Goal: Find specific page/section: Find specific page/section

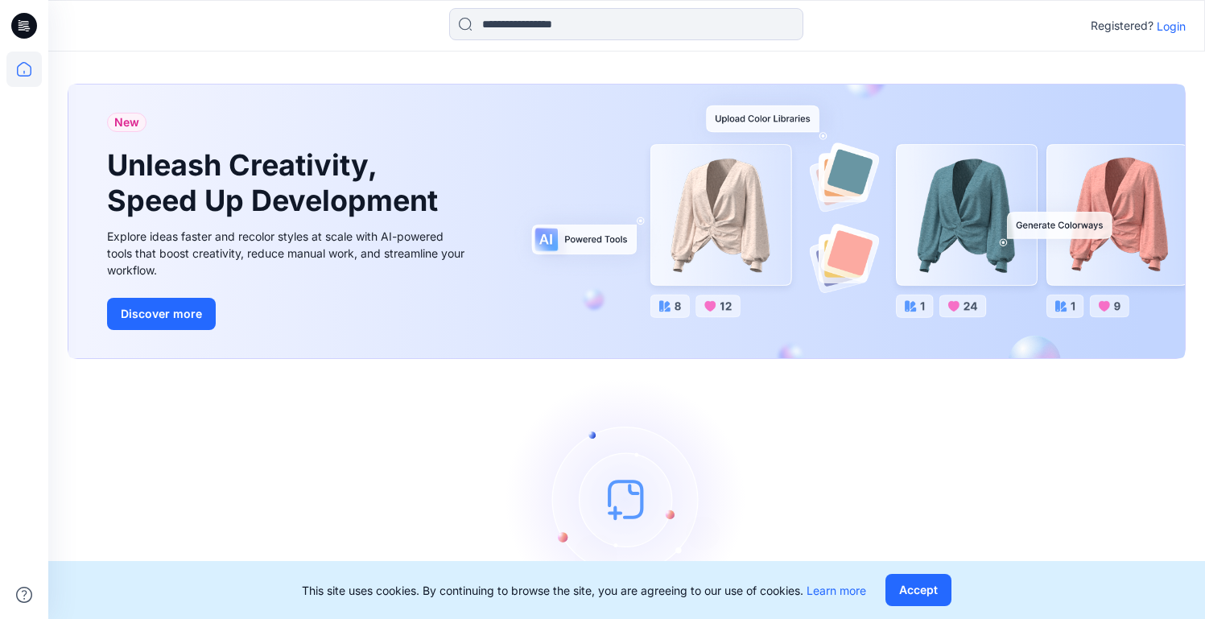
click at [1177, 25] on p "Login" at bounding box center [1171, 26] width 29 height 17
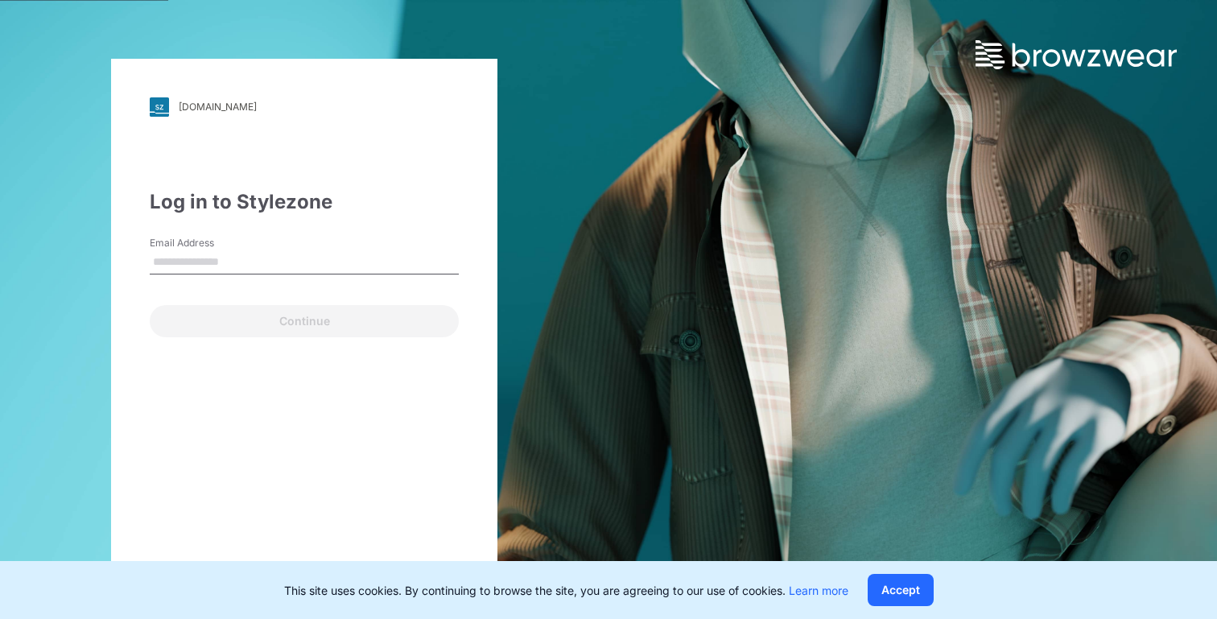
click at [276, 252] on input "Email Address" at bounding box center [304, 262] width 309 height 24
type input "**********"
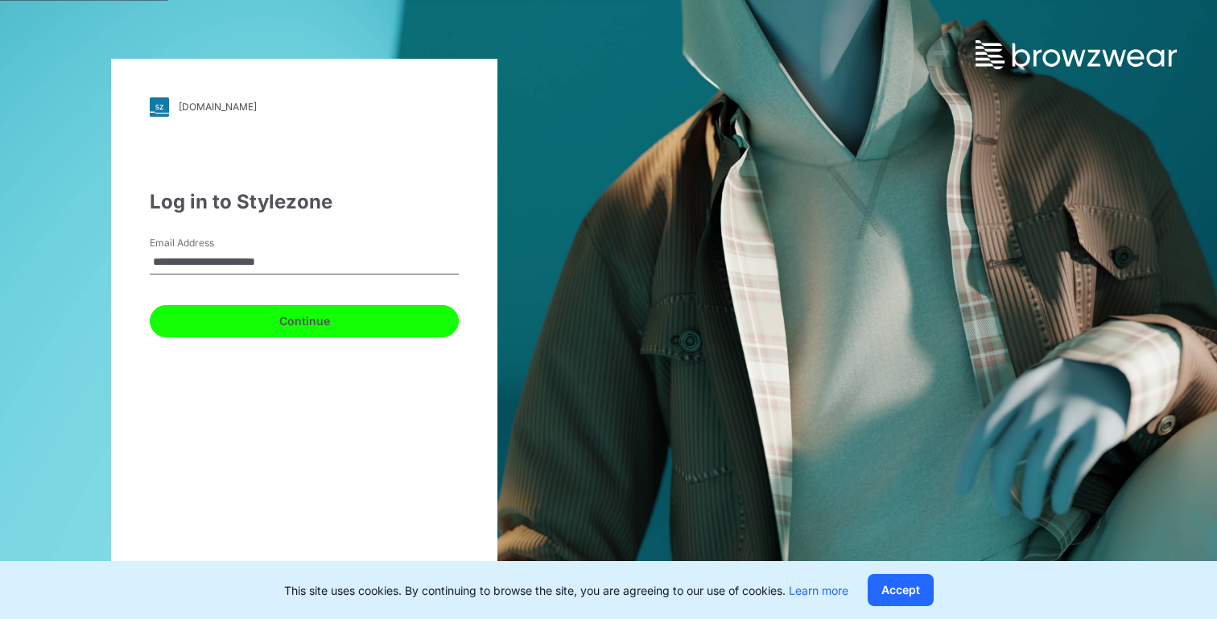
click at [302, 320] on button "Continue" at bounding box center [304, 321] width 309 height 32
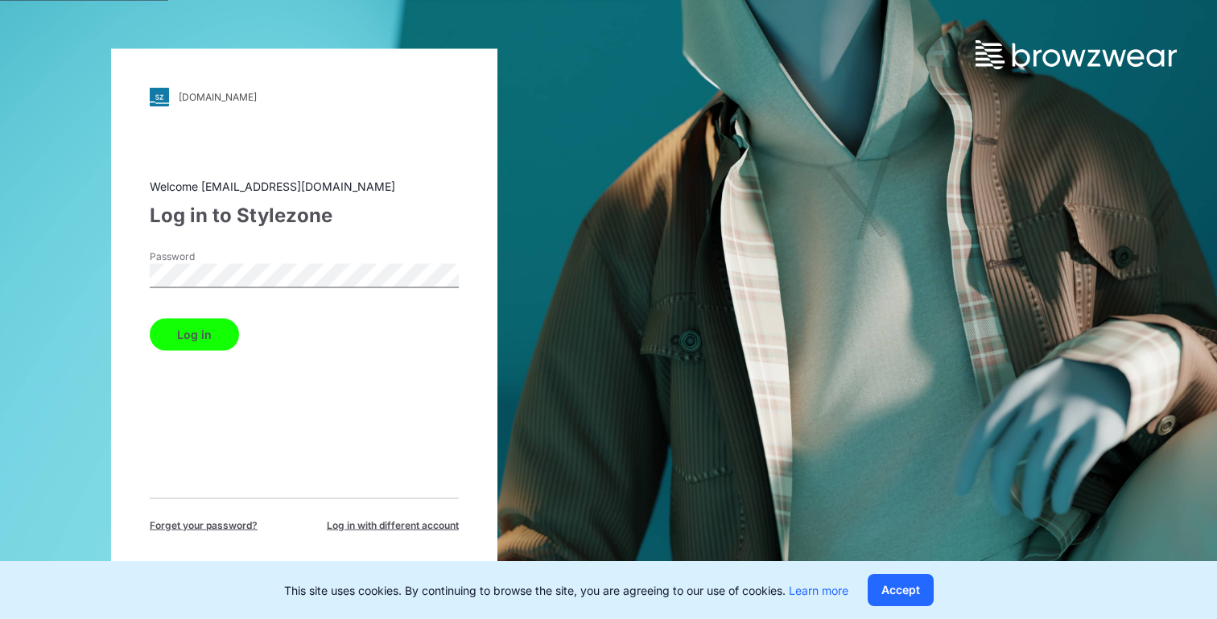
click at [181, 332] on button "Log in" at bounding box center [194, 334] width 89 height 32
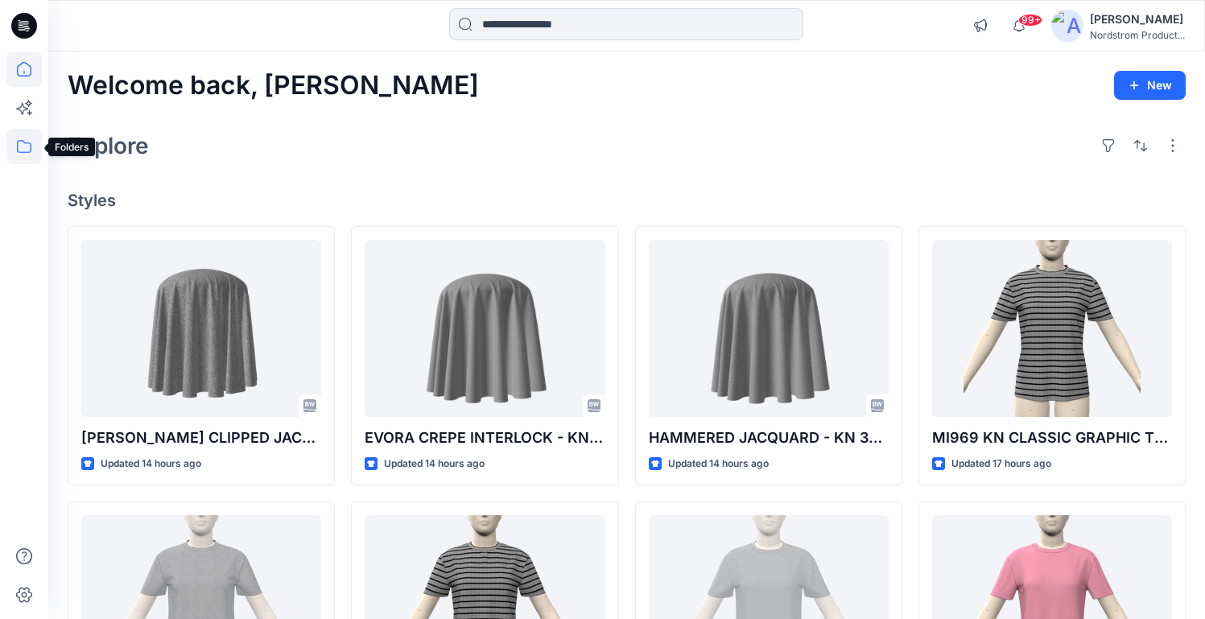
click at [23, 149] on icon at bounding box center [23, 146] width 35 height 35
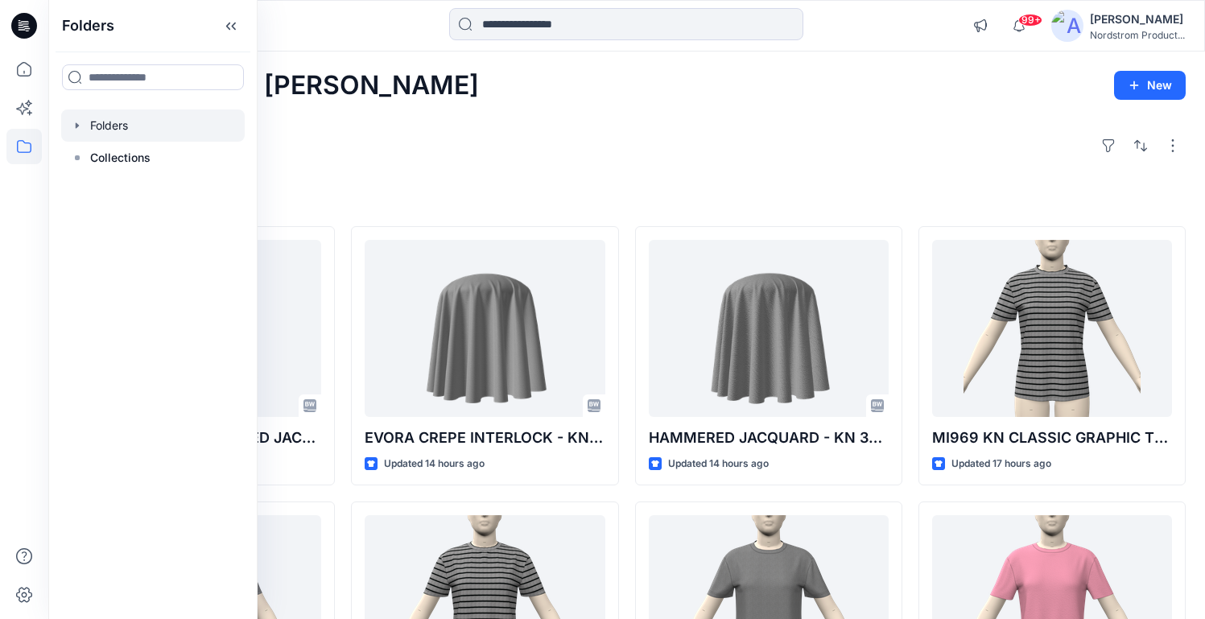
click at [78, 127] on icon "button" at bounding box center [77, 125] width 13 height 13
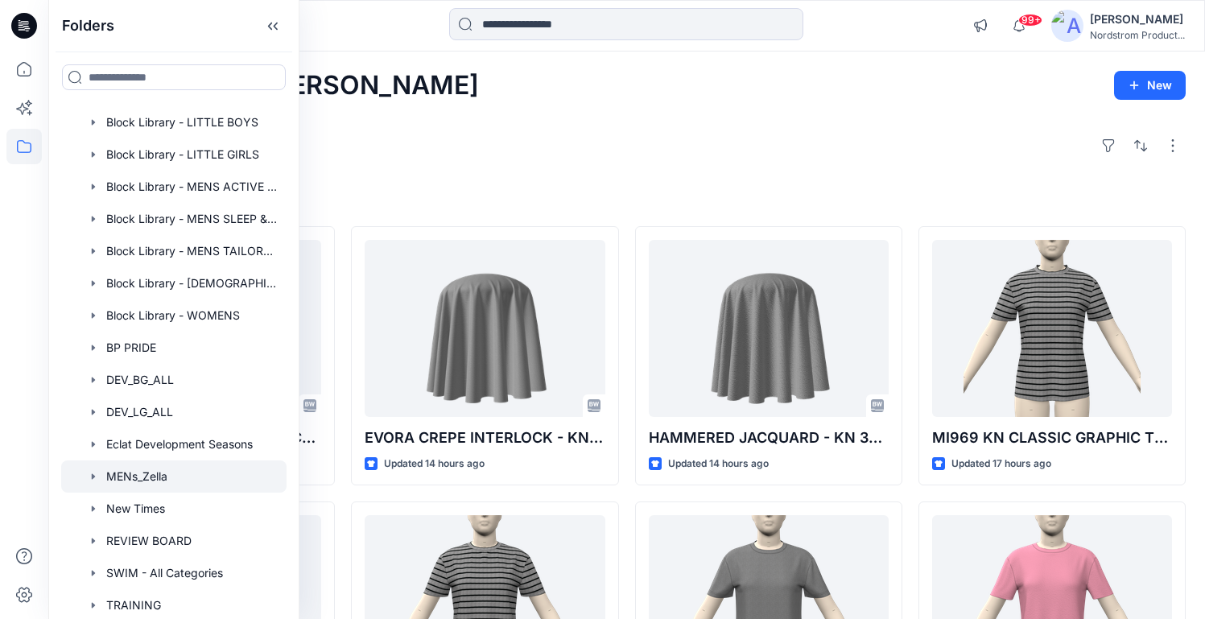
scroll to position [262, 0]
drag, startPoint x: 183, startPoint y: 311, endPoint x: 203, endPoint y: 279, distance: 37.3
click at [186, 307] on div at bounding box center [173, 315] width 225 height 32
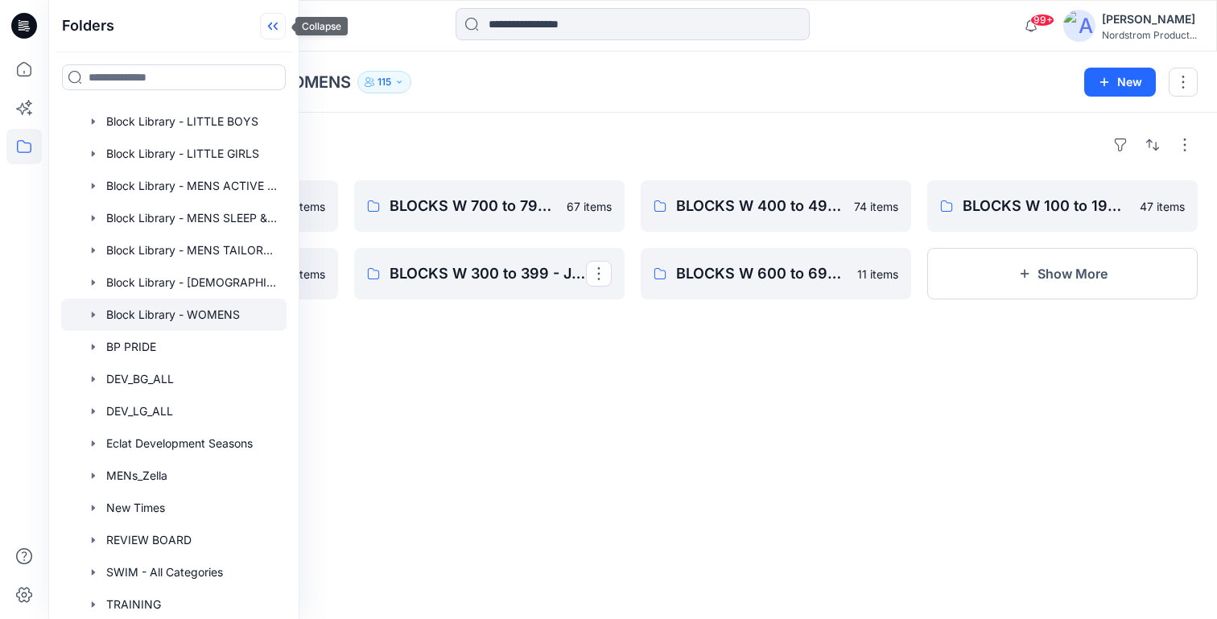
click at [282, 28] on icon at bounding box center [273, 26] width 26 height 27
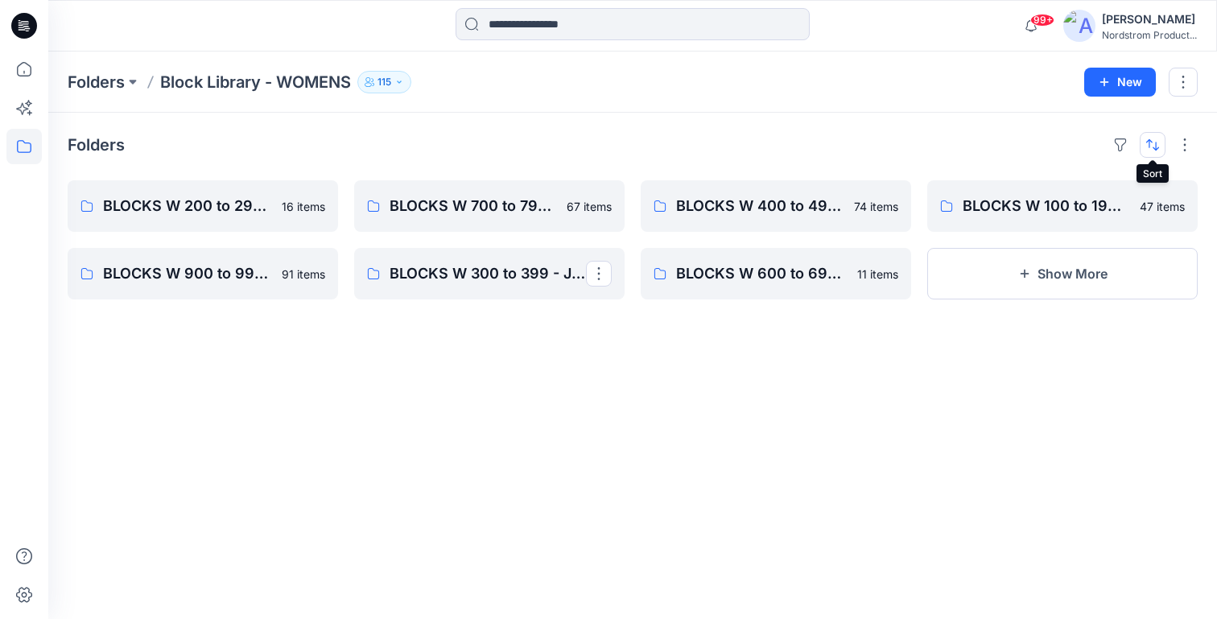
click at [1145, 143] on button "button" at bounding box center [1153, 145] width 26 height 26
click at [1070, 232] on button "A to Z" at bounding box center [1089, 222] width 147 height 36
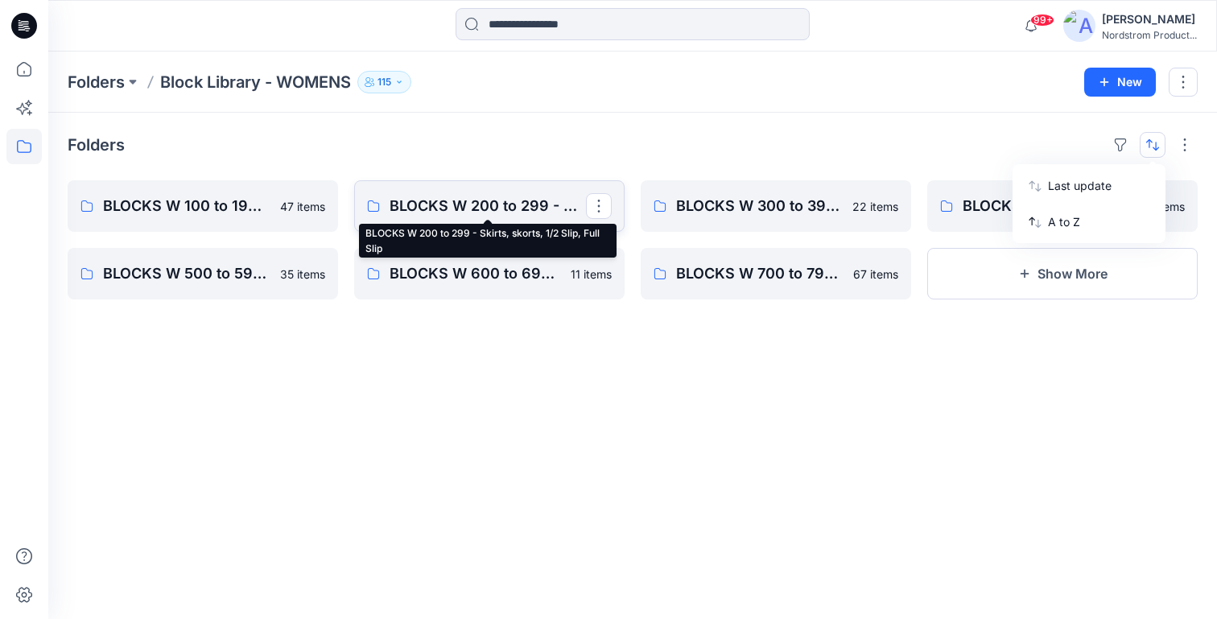
click at [506, 209] on p "BLOCKS W 200 to 299 - Skirts, skorts, 1/2 Slip, Full Slip" at bounding box center [488, 206] width 196 height 23
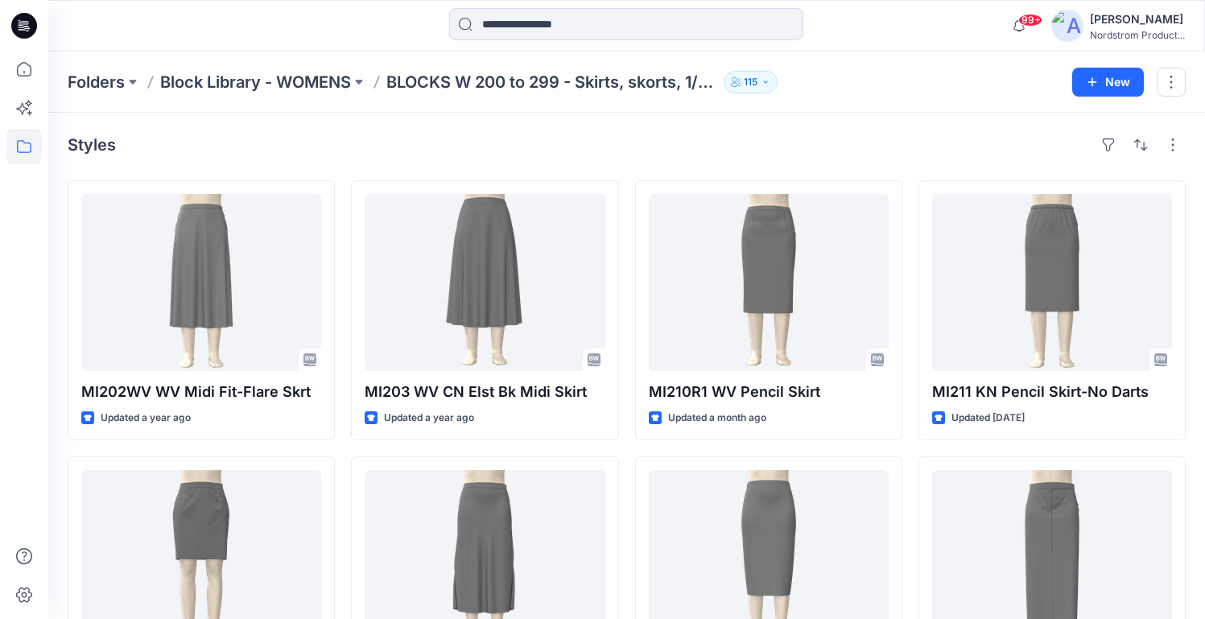
click at [768, 81] on icon "button" at bounding box center [766, 82] width 10 height 10
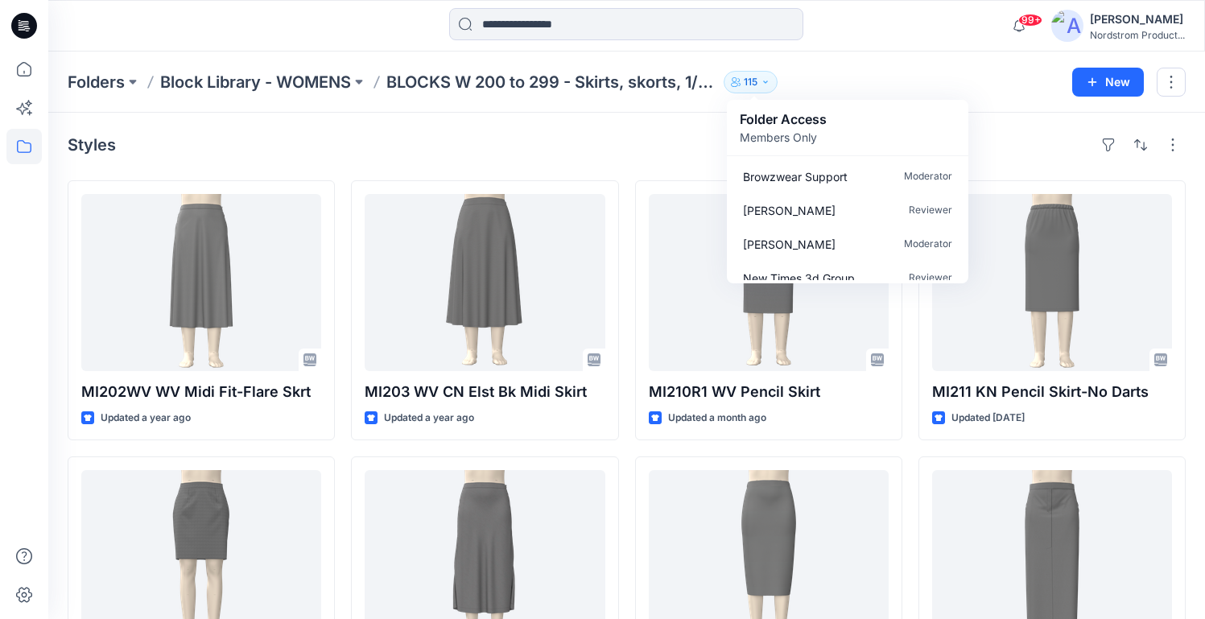
click at [787, 139] on p "Members Only" at bounding box center [783, 137] width 87 height 17
click at [808, 135] on p "Members Only" at bounding box center [783, 137] width 87 height 17
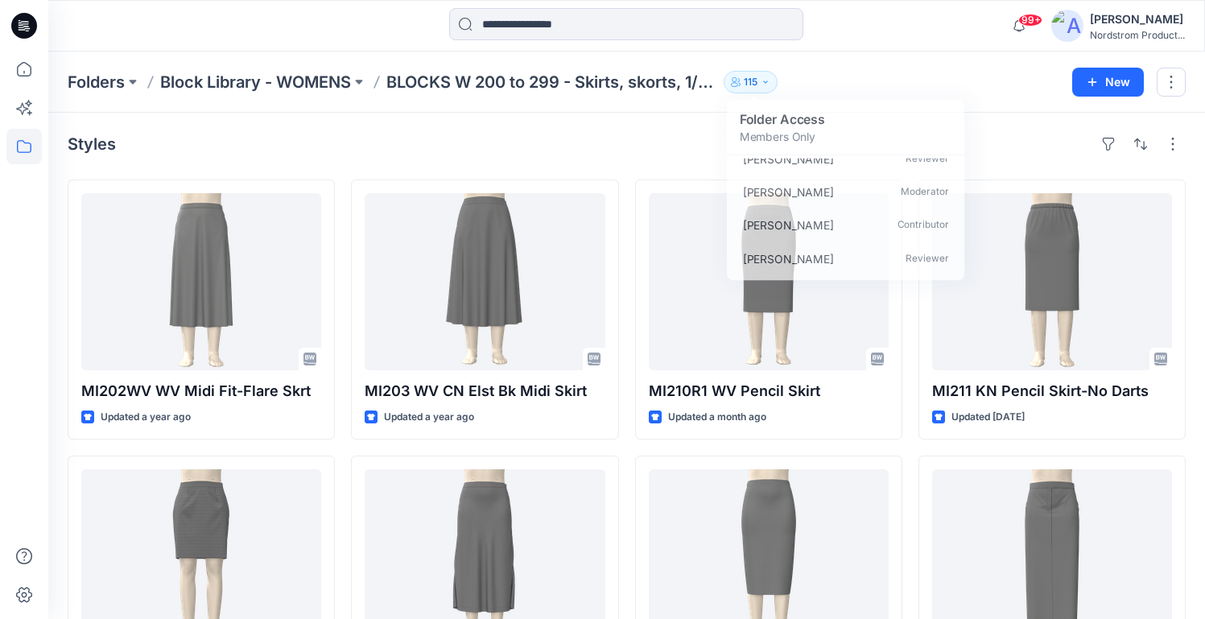
click at [646, 168] on div "Styles MI202WV WV Midi Fit-Flare Skrt Updated a year ago MI212 WV F-B Dart Mini…" at bounding box center [626, 590] width 1157 height 957
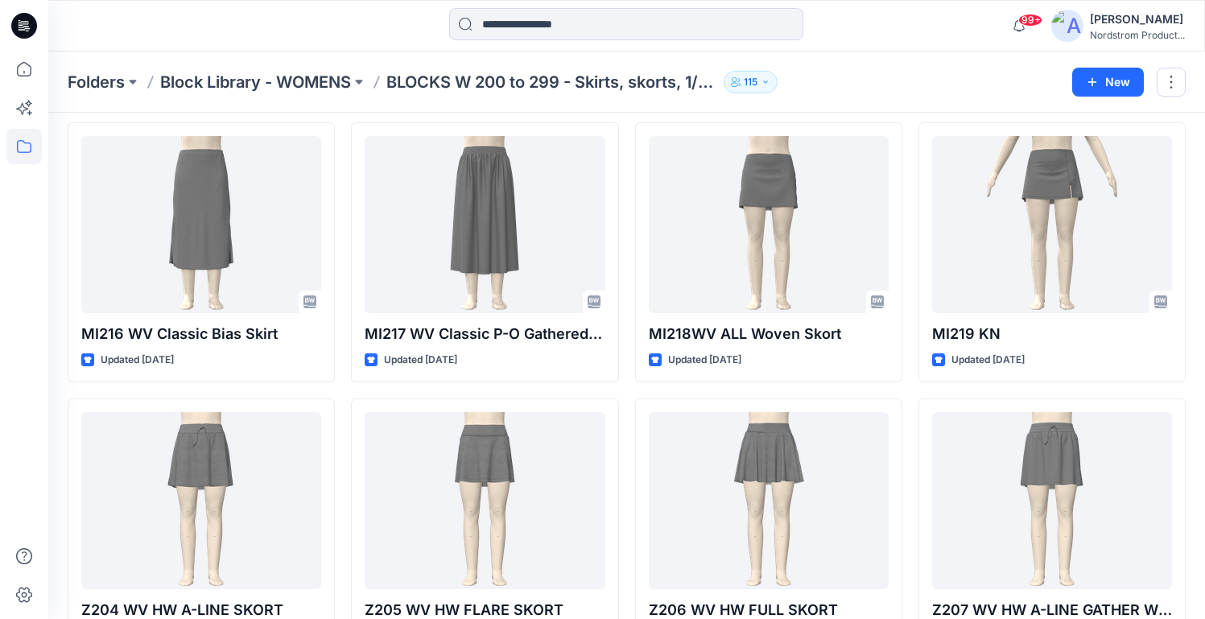
scroll to position [606, 0]
